Goal: Information Seeking & Learning: Find specific fact

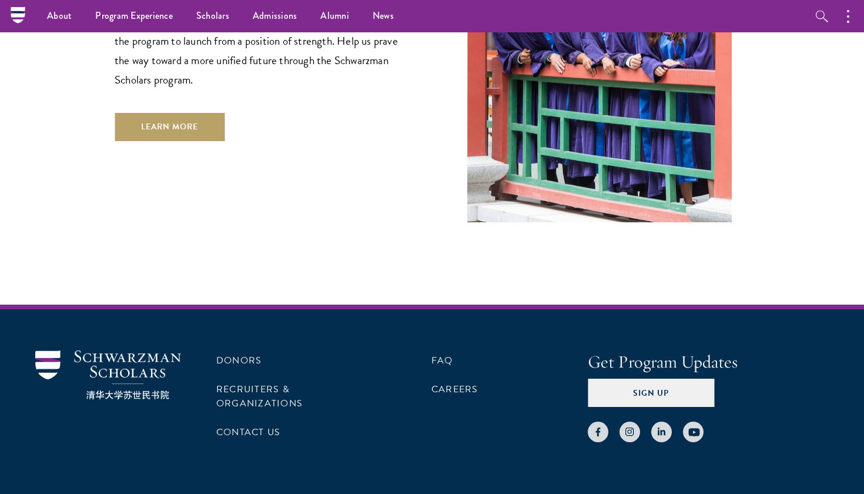
scroll to position [3552, 0]
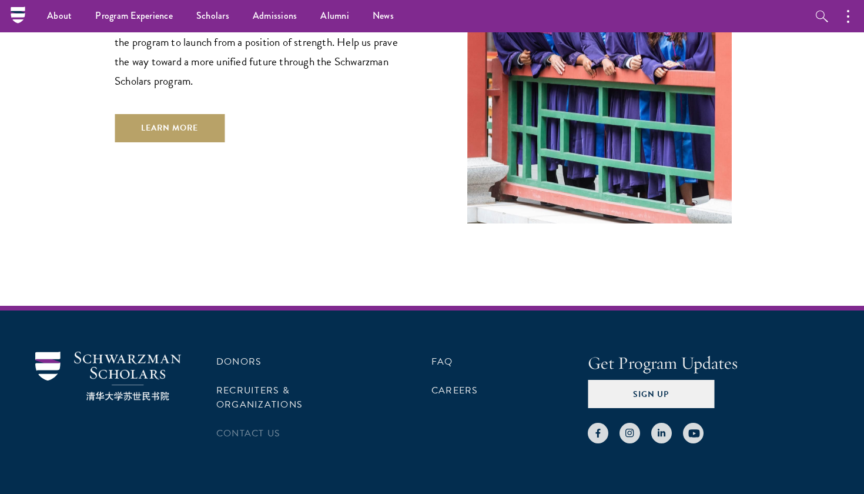
click at [266, 426] on link "Contact Us" at bounding box center [248, 433] width 64 height 14
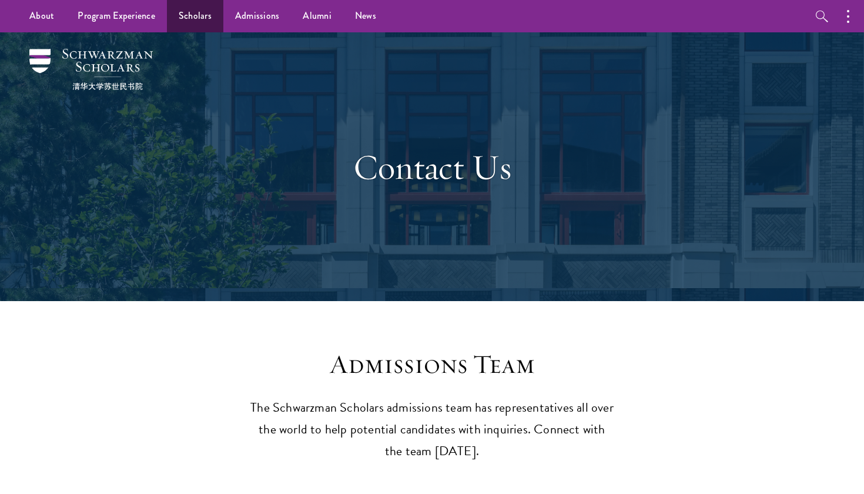
click at [183, 21] on link "Scholars" at bounding box center [195, 16] width 56 height 32
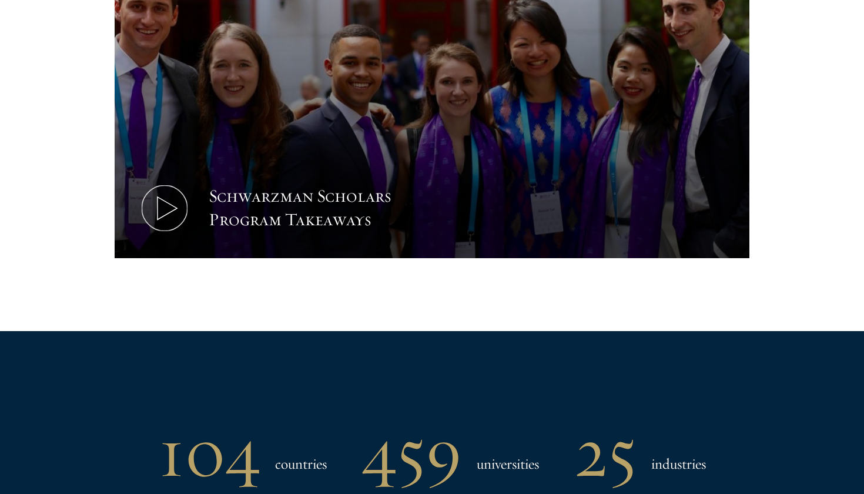
scroll to position [1398, 0]
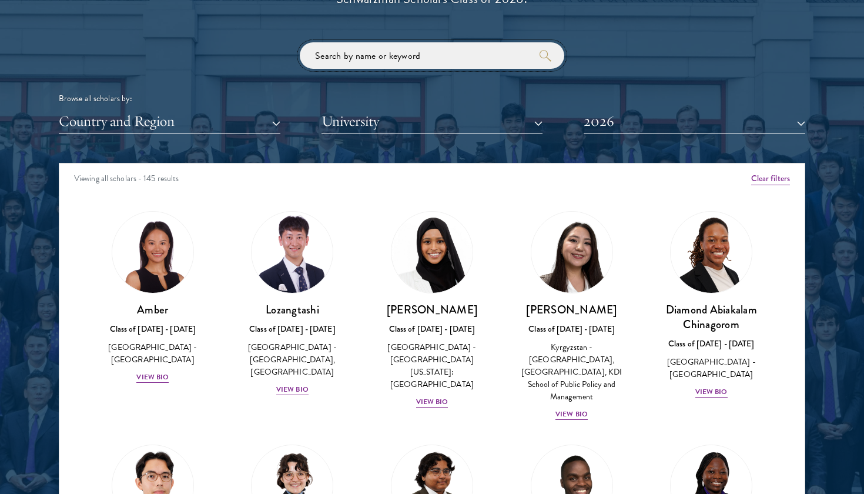
click at [386, 56] on input "search" at bounding box center [432, 55] width 265 height 26
type input "cowiya"
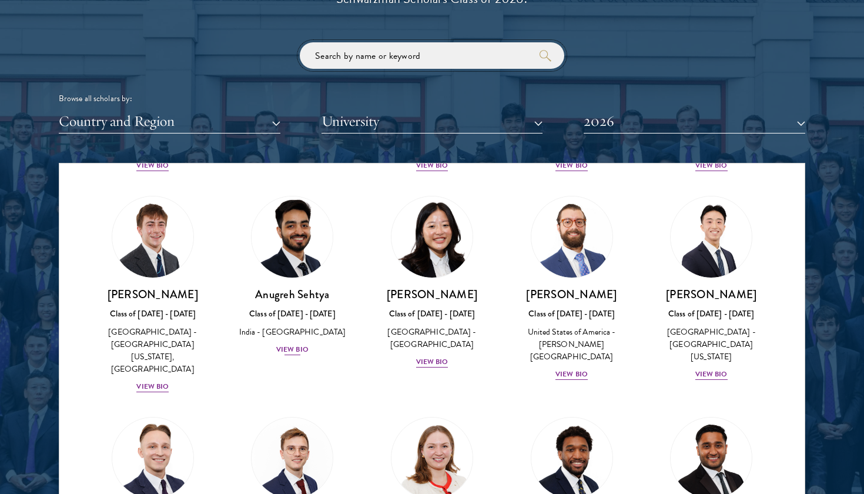
scroll to position [5004, 0]
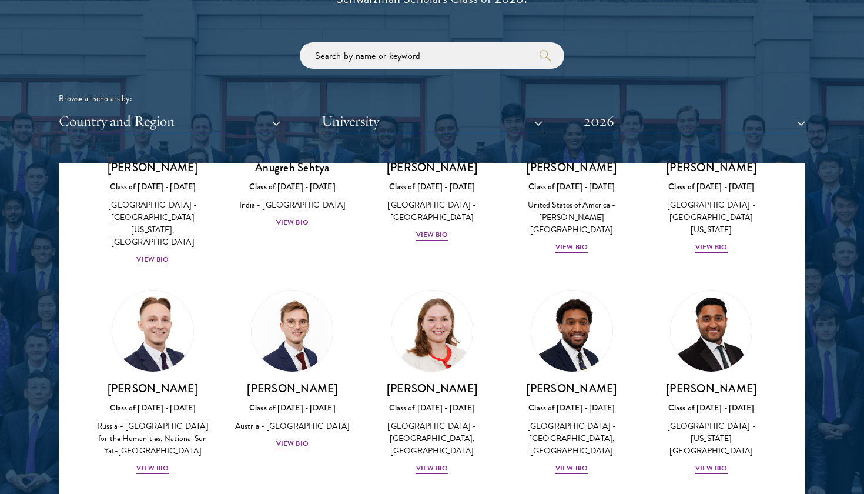
click at [193, 112] on button "Country and Region" at bounding box center [170, 121] width 222 height 24
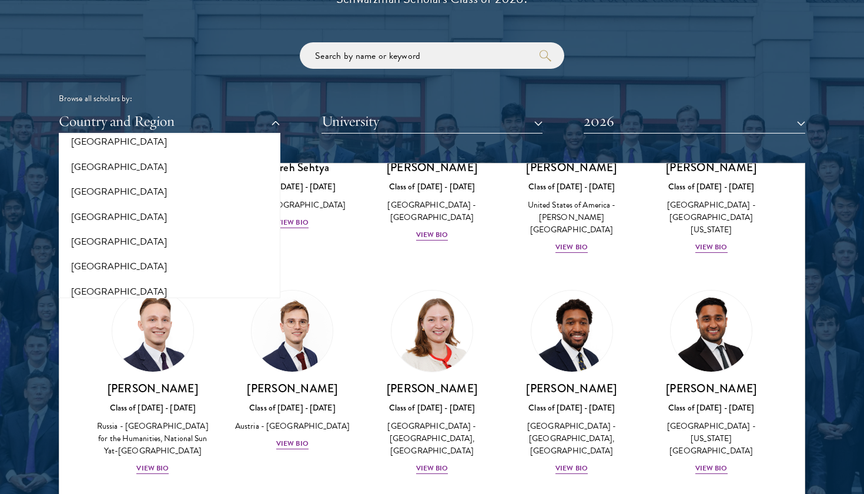
scroll to position [2442, 0]
click at [0, 279] on div at bounding box center [432, 217] width 864 height 716
